Goal: Information Seeking & Learning: Learn about a topic

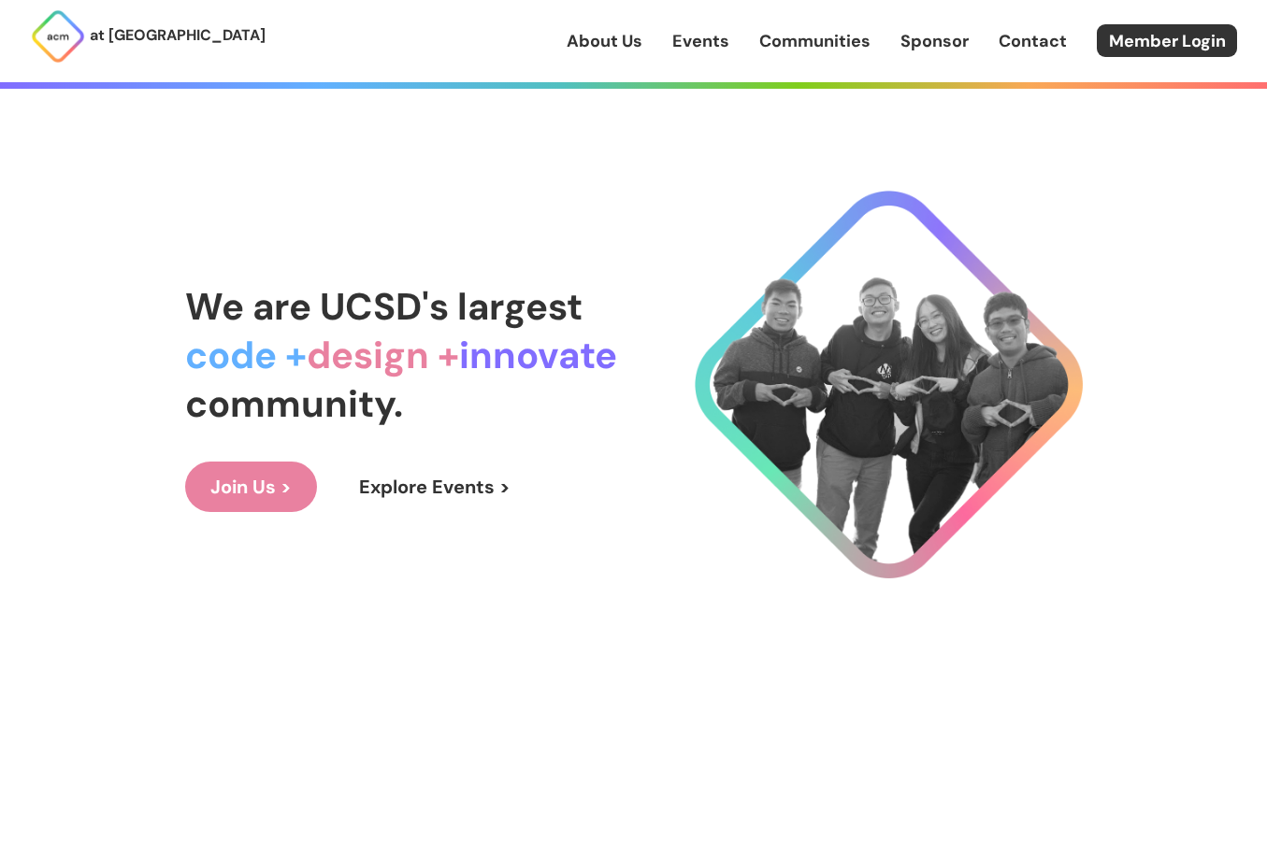
scroll to position [107, 0]
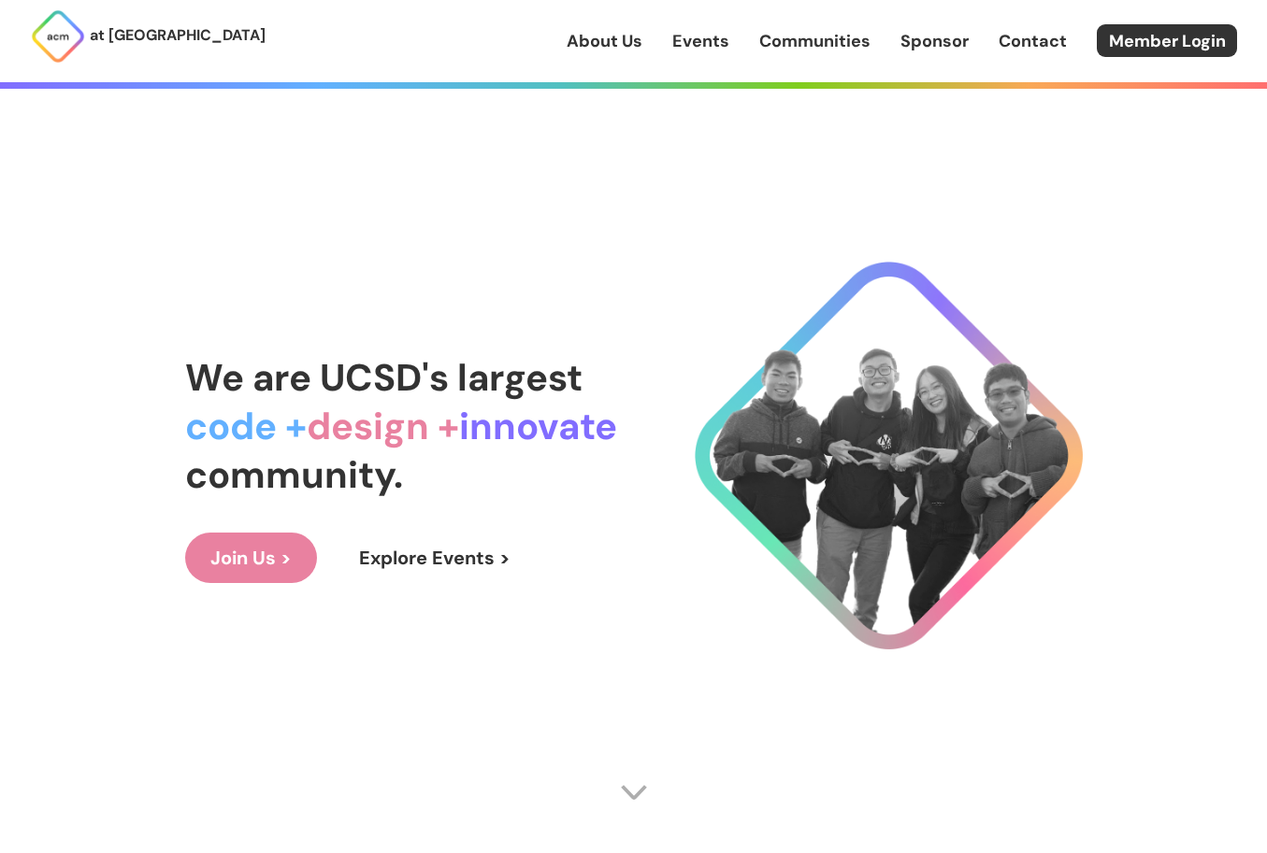
click at [410, 552] on link "Explore Events >" at bounding box center [435, 558] width 202 height 50
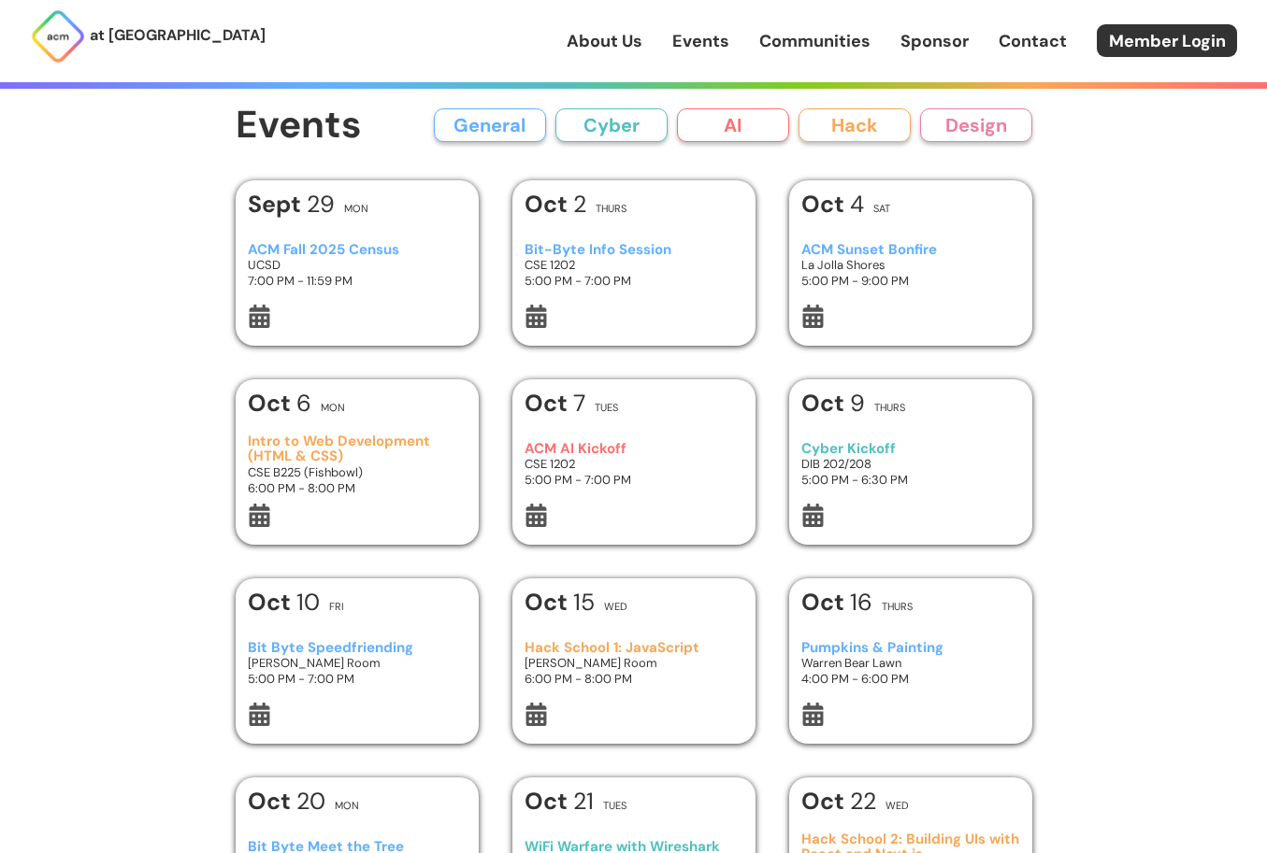
click at [555, 247] on h3 "Bit-Byte Info Session" at bounding box center [633, 250] width 218 height 16
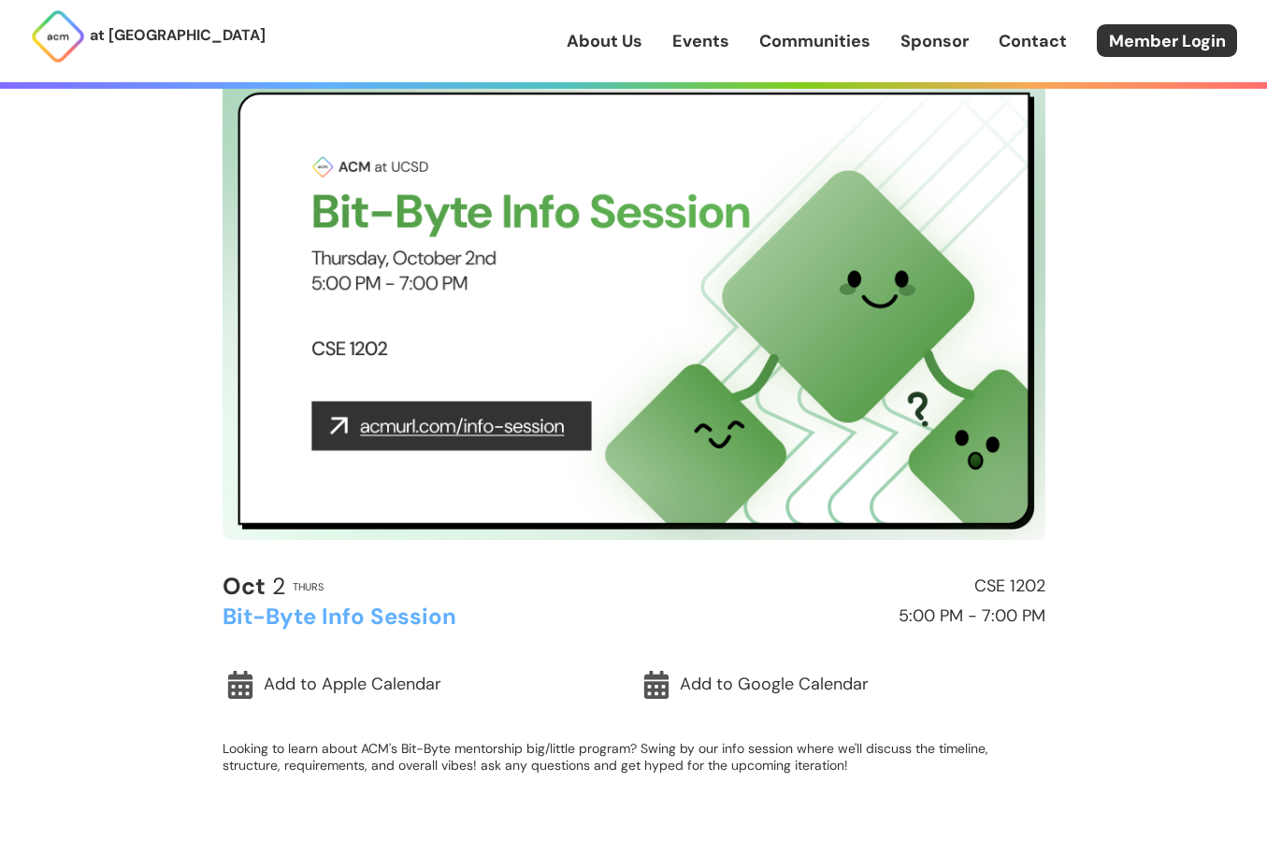
scroll to position [126, 0]
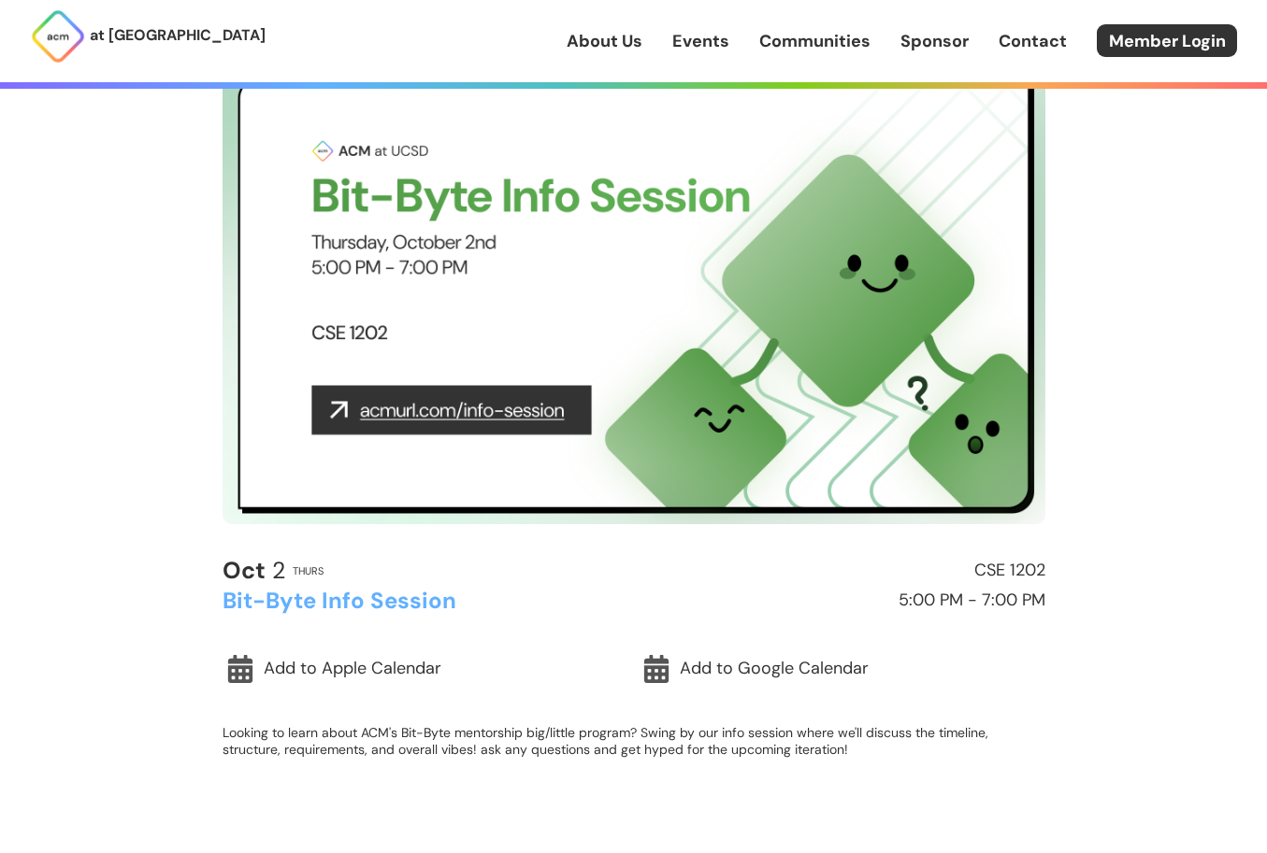
click at [507, 414] on img at bounding box center [633, 293] width 823 height 463
click at [416, 599] on h2 "Bit-Byte Info Session" at bounding box center [423, 601] width 403 height 24
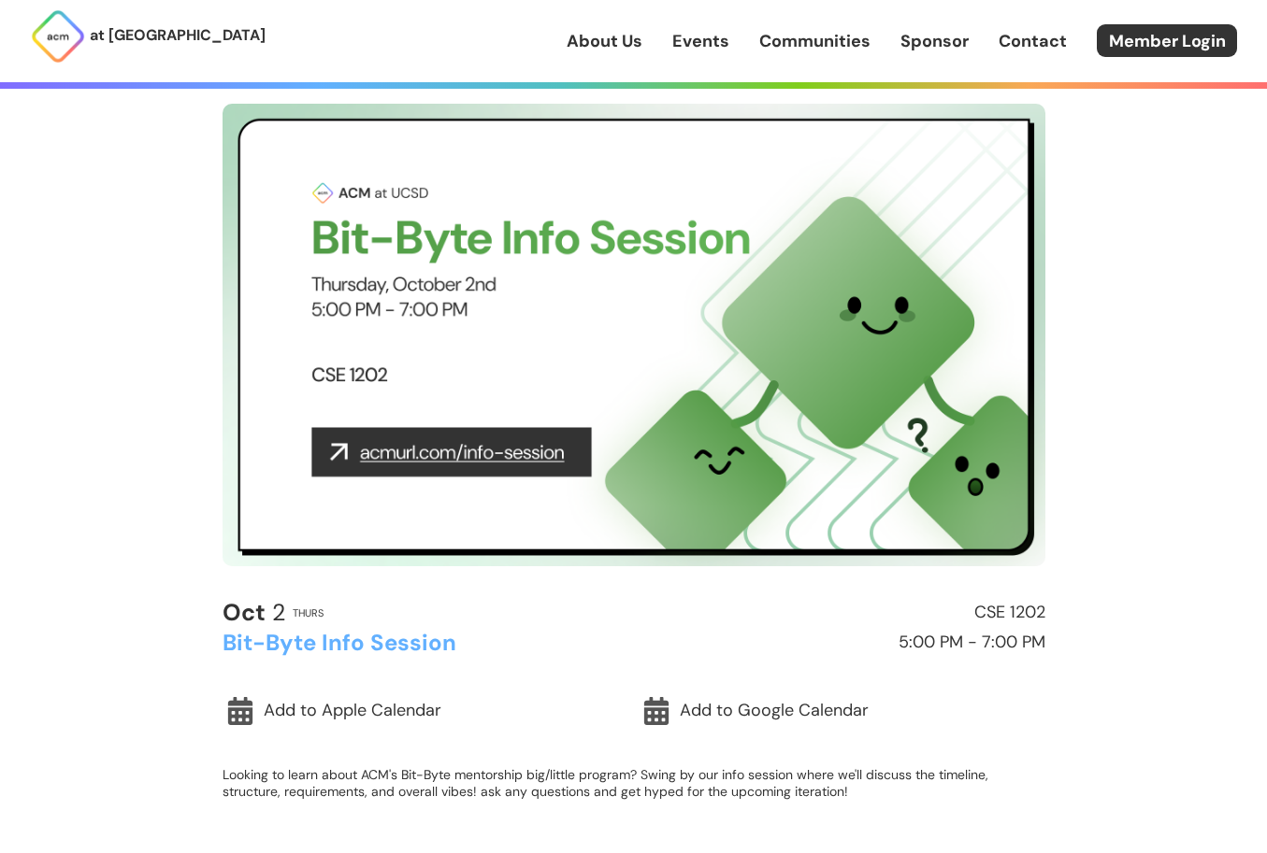
scroll to position [83, 0]
click at [424, 420] on img at bounding box center [633, 336] width 823 height 463
click at [413, 444] on img at bounding box center [633, 336] width 823 height 463
click at [413, 452] on img at bounding box center [633, 336] width 823 height 463
click at [544, 457] on img at bounding box center [633, 336] width 823 height 463
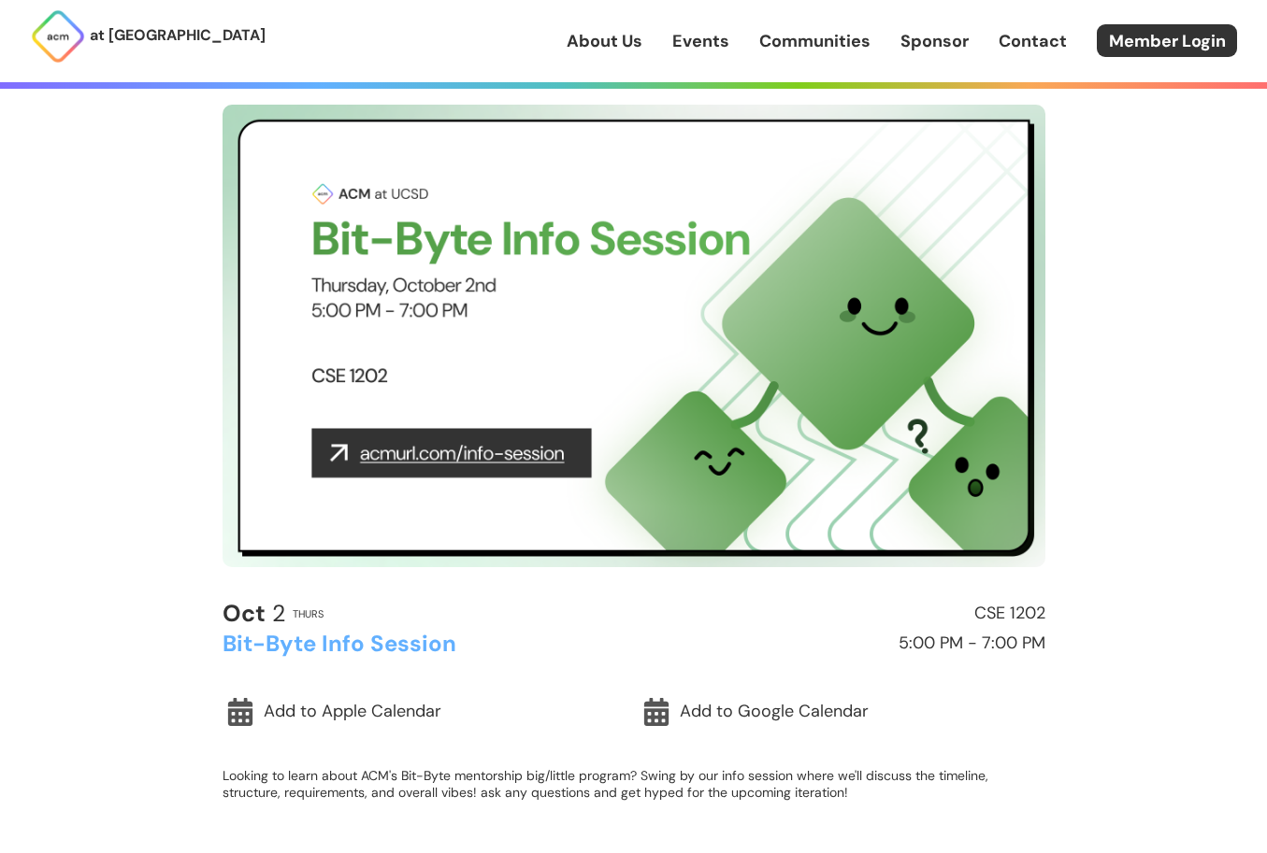
click at [464, 448] on img at bounding box center [633, 336] width 823 height 463
drag, startPoint x: 358, startPoint y: 451, endPoint x: 632, endPoint y: 475, distance: 274.9
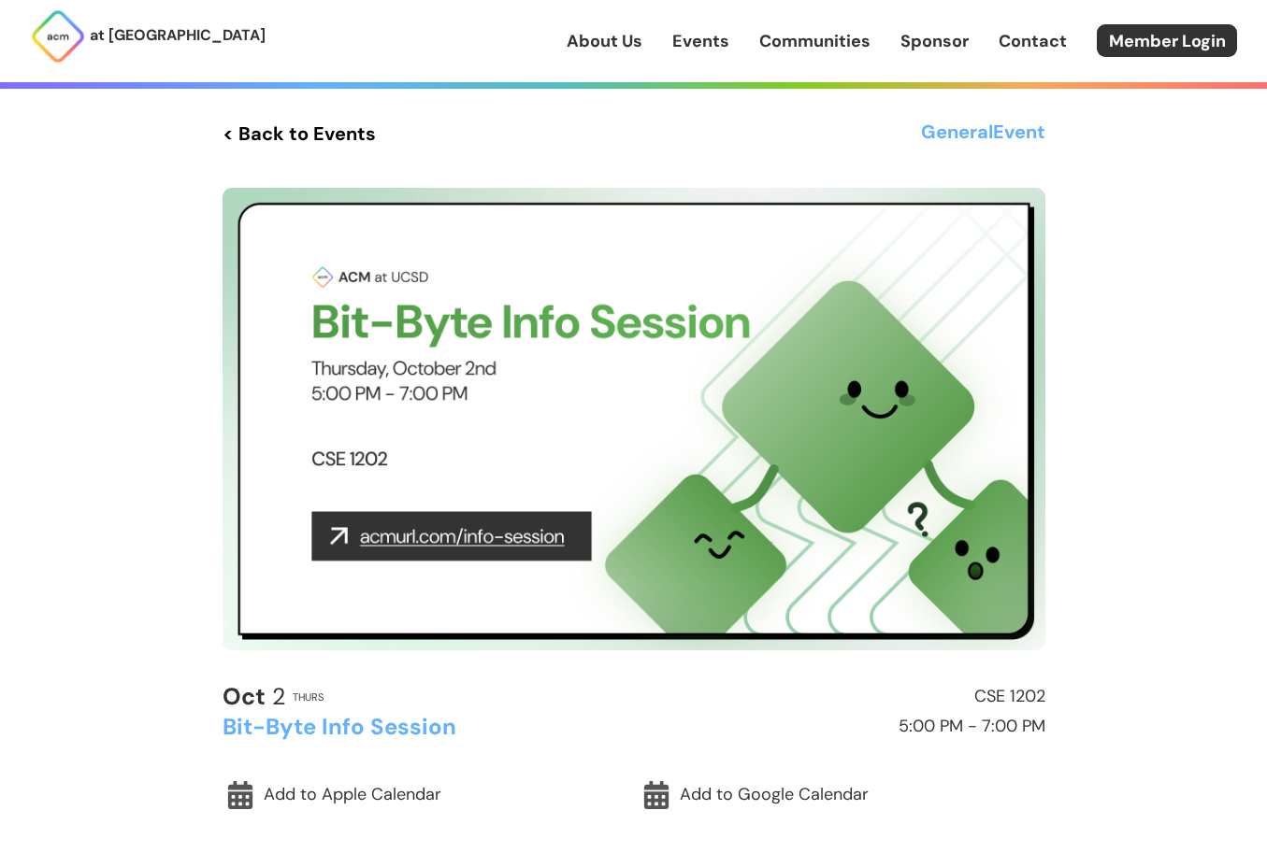
scroll to position [190, 0]
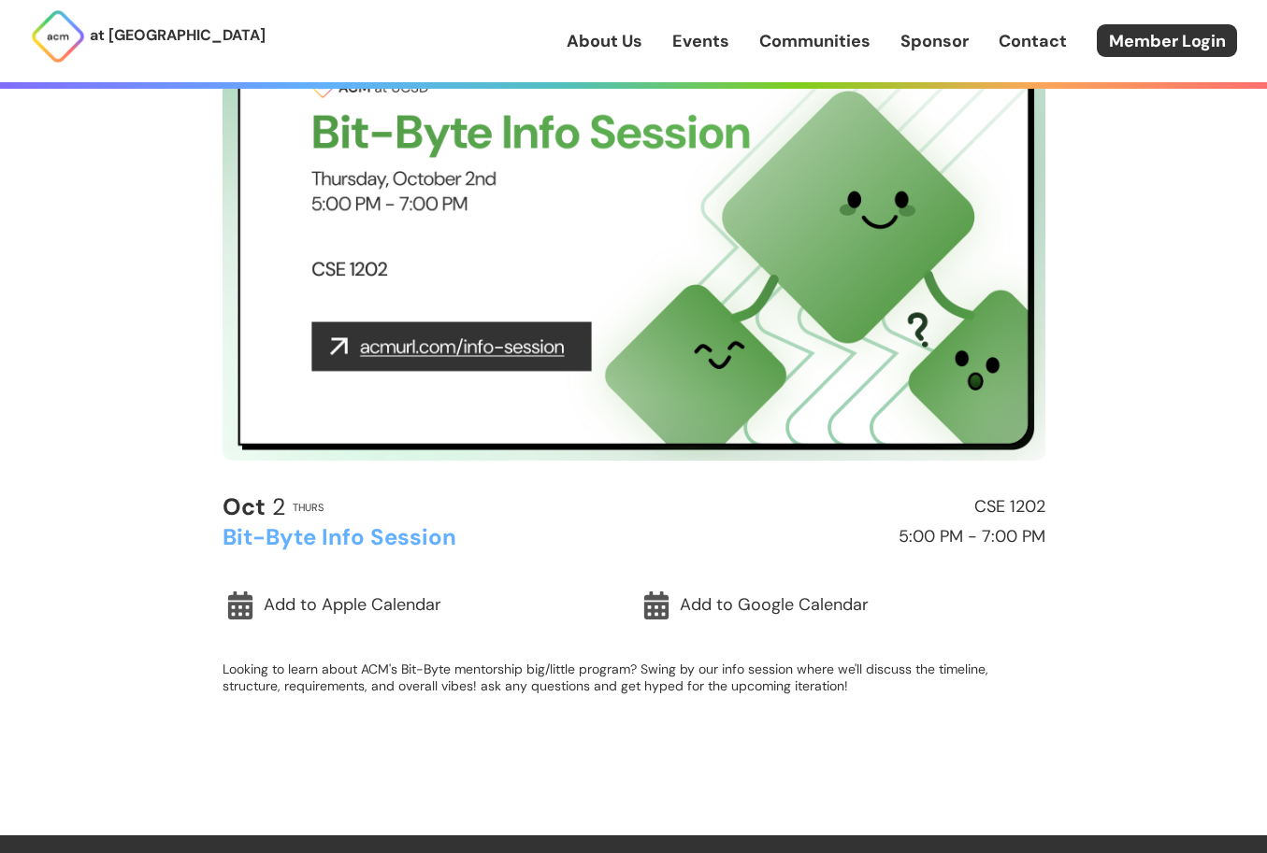
click at [416, 531] on h2 "Bit-Byte Info Session" at bounding box center [423, 537] width 403 height 24
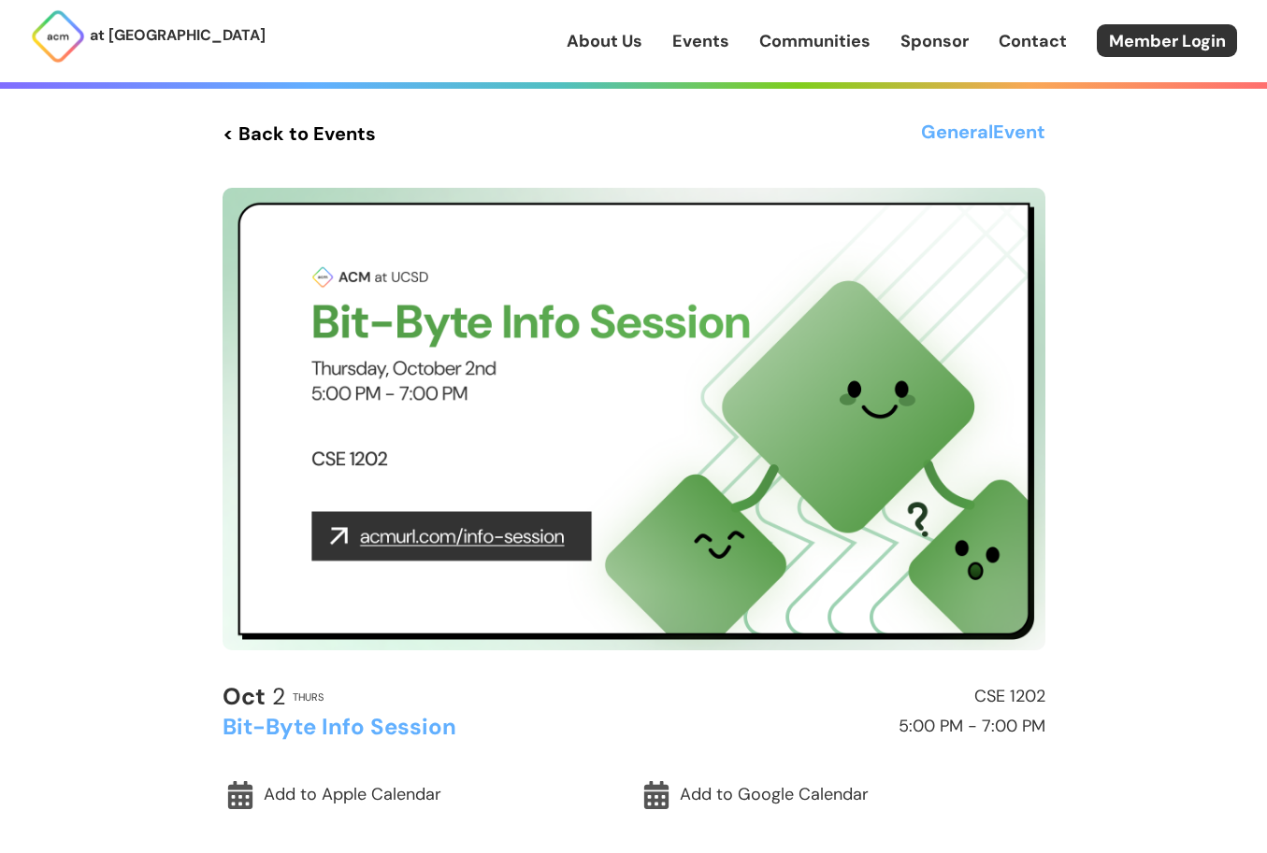
scroll to position [0, 0]
click at [228, 123] on link "< Back to Events" at bounding box center [298, 134] width 153 height 34
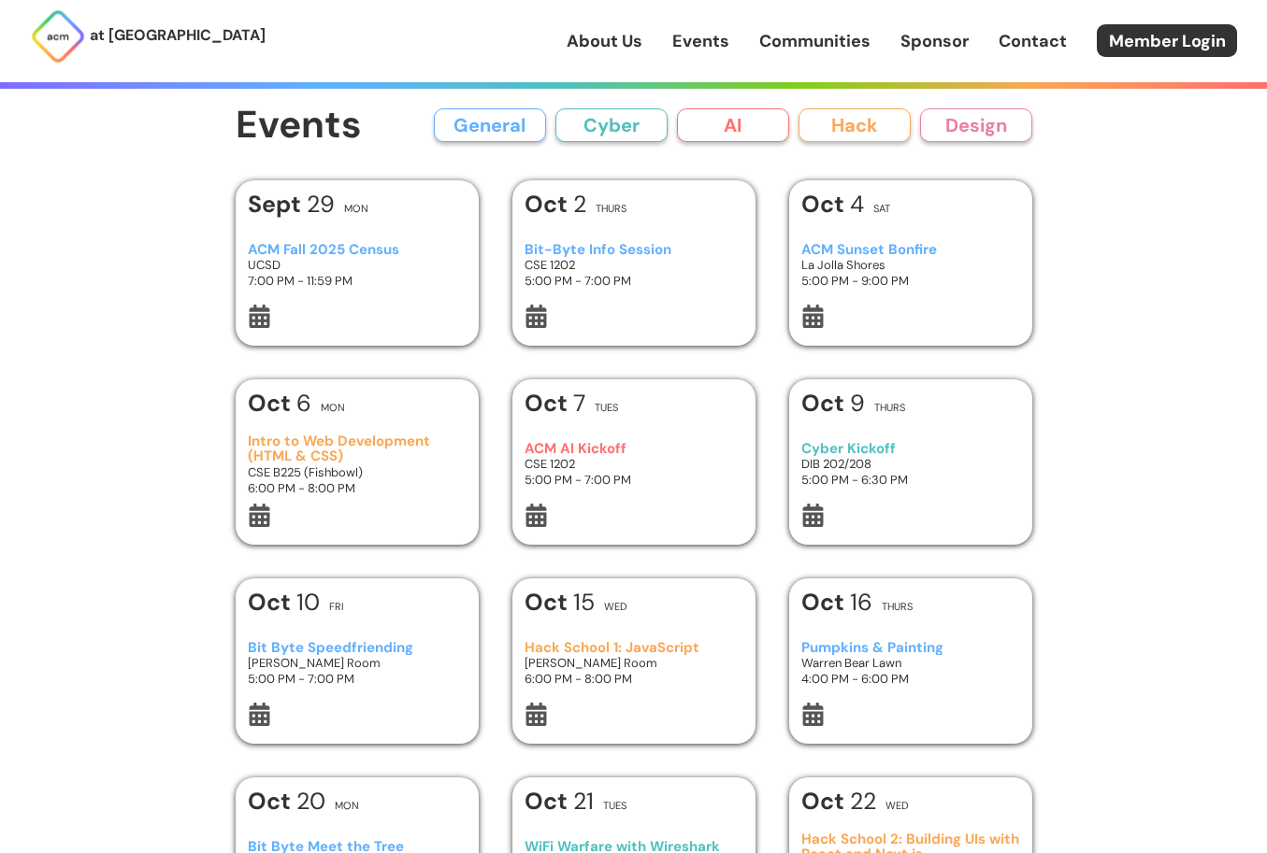
scroll to position [27, 0]
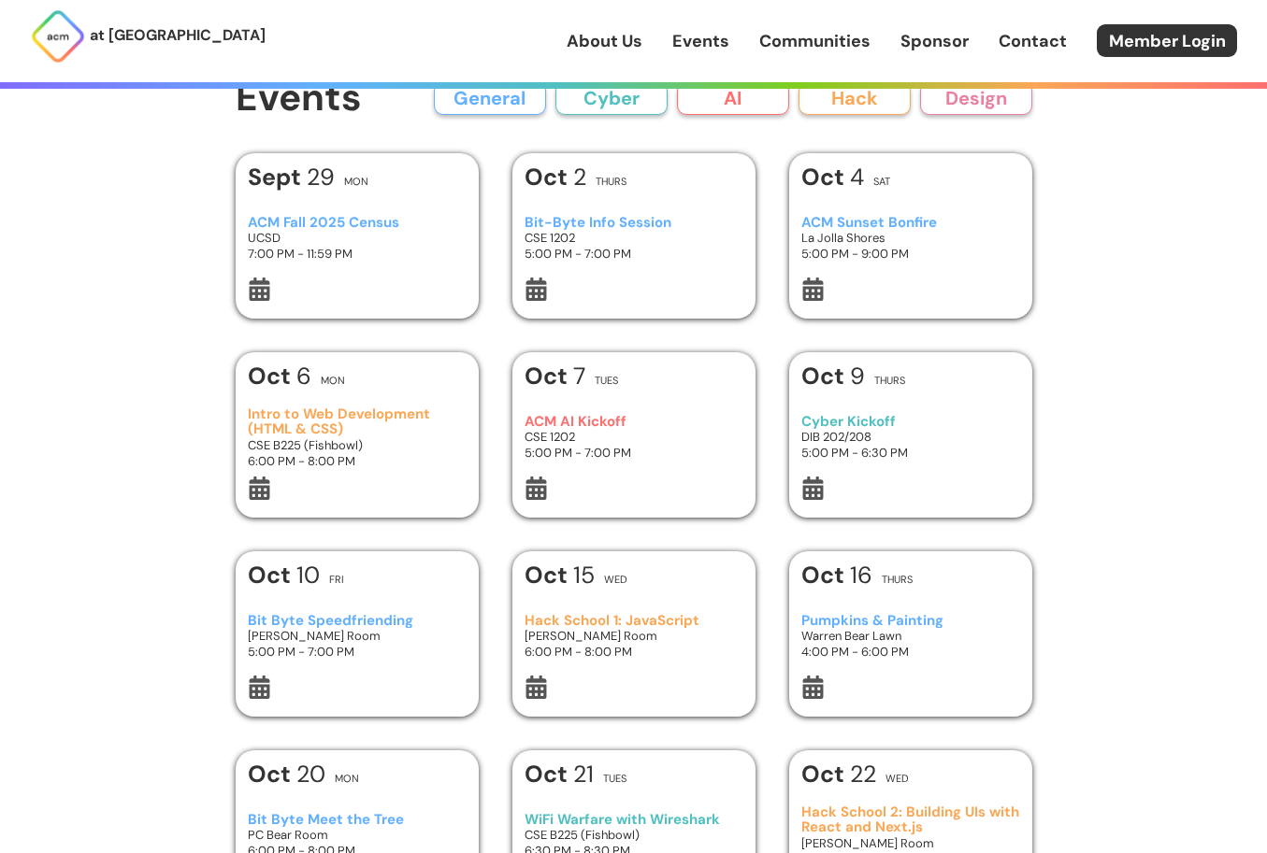
click at [1118, 394] on div "at [GEOGRAPHIC_DATA] About Us Events Communities Sponsor Contact Member Login A…" at bounding box center [633, 858] width 1267 height 1771
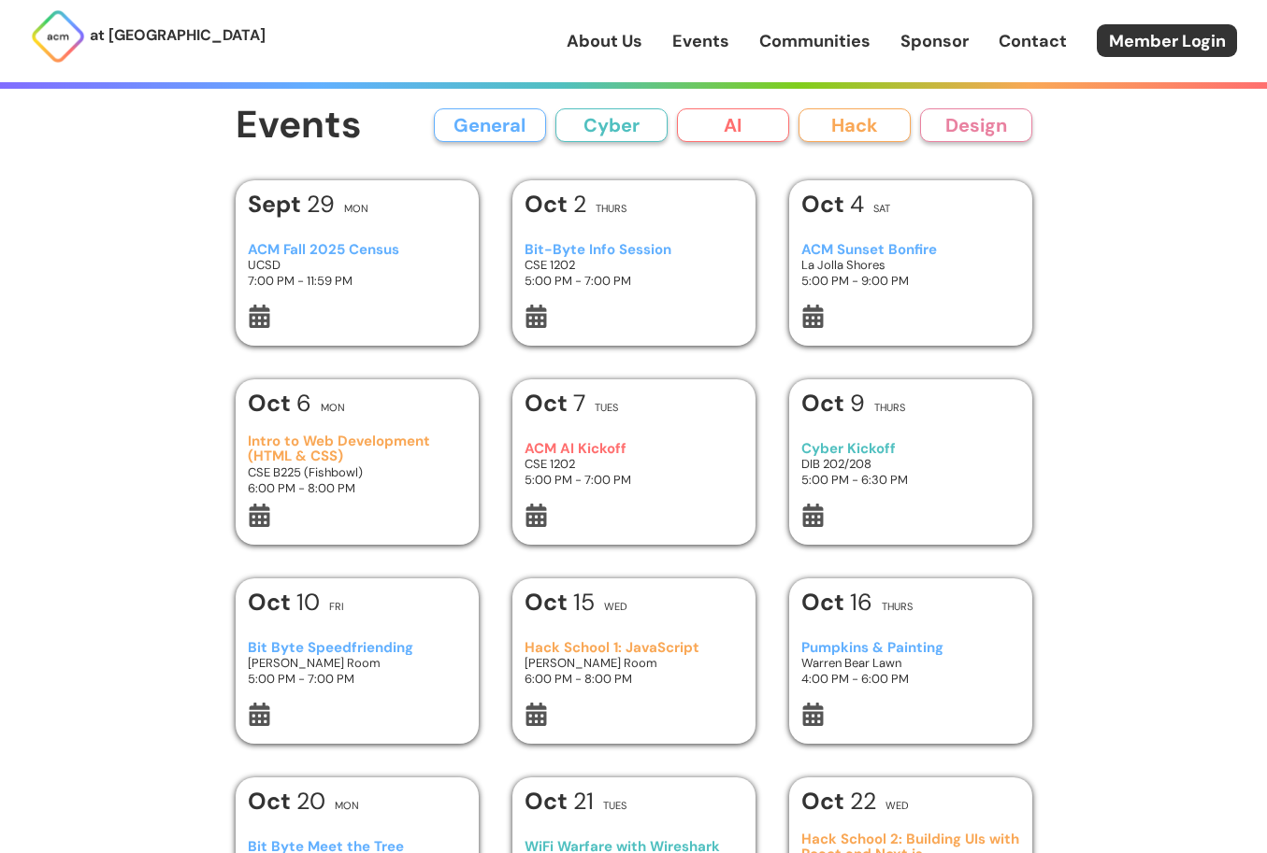
scroll to position [0, 0]
